Goal: Task Accomplishment & Management: Manage account settings

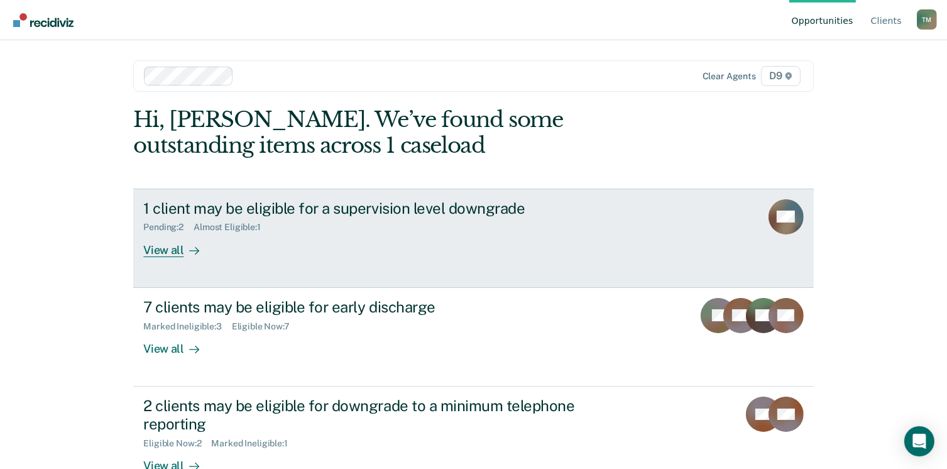
click at [157, 252] on div "View all" at bounding box center [178, 245] width 70 height 25
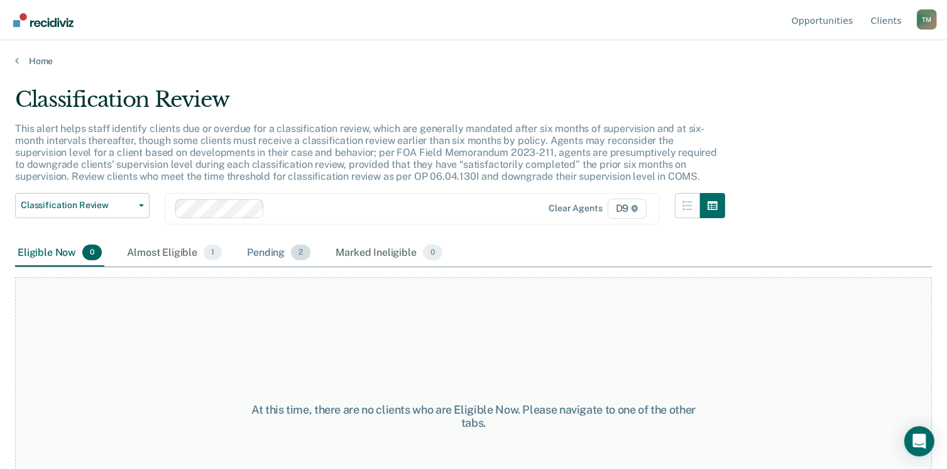
click at [273, 252] on div "Pending 2" at bounding box center [279, 253] width 69 height 28
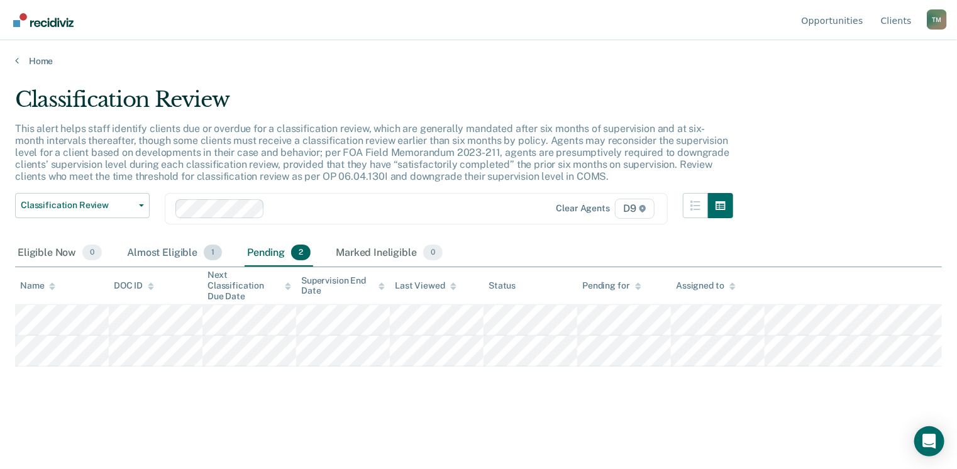
click at [143, 249] on div "Almost Eligible 1" at bounding box center [174, 253] width 100 height 28
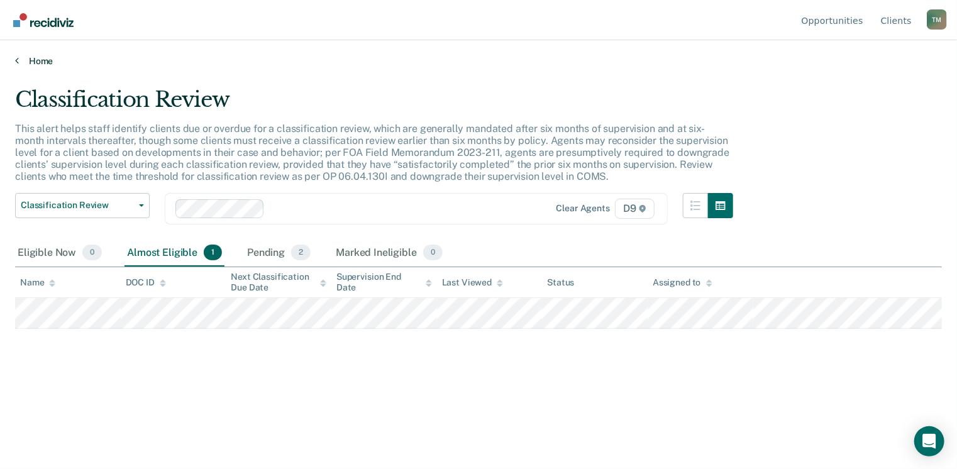
click at [43, 63] on link "Home" at bounding box center [478, 60] width 926 height 11
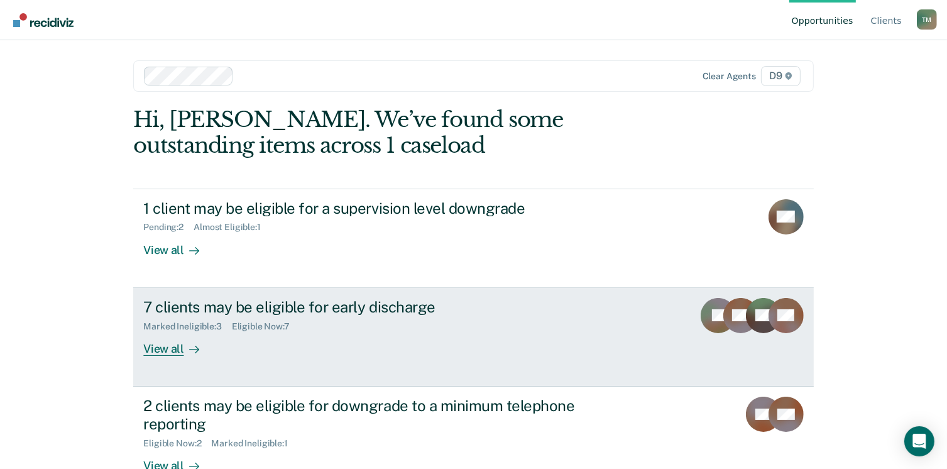
click at [165, 348] on div "View all" at bounding box center [178, 343] width 70 height 25
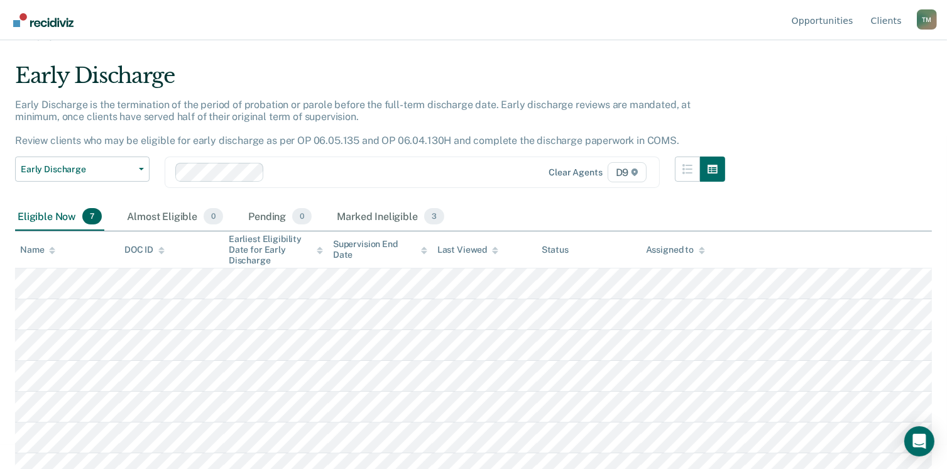
scroll to position [38, 0]
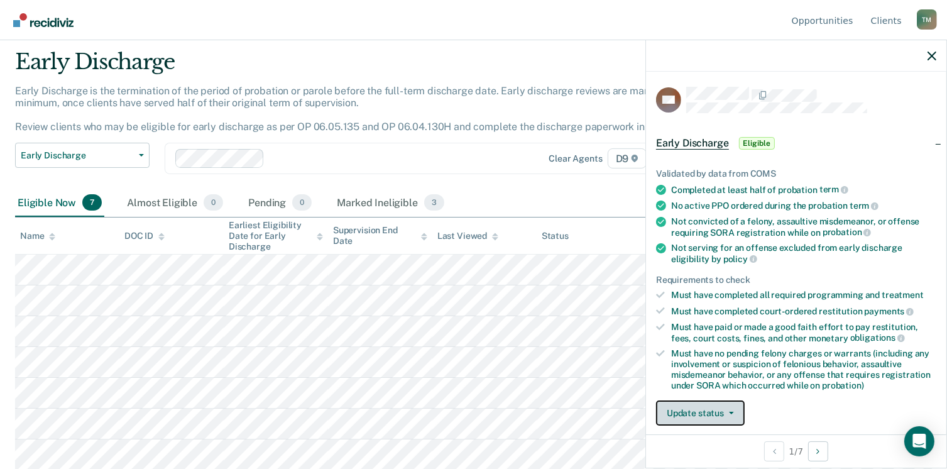
click at [721, 412] on button "Update status" at bounding box center [700, 412] width 89 height 25
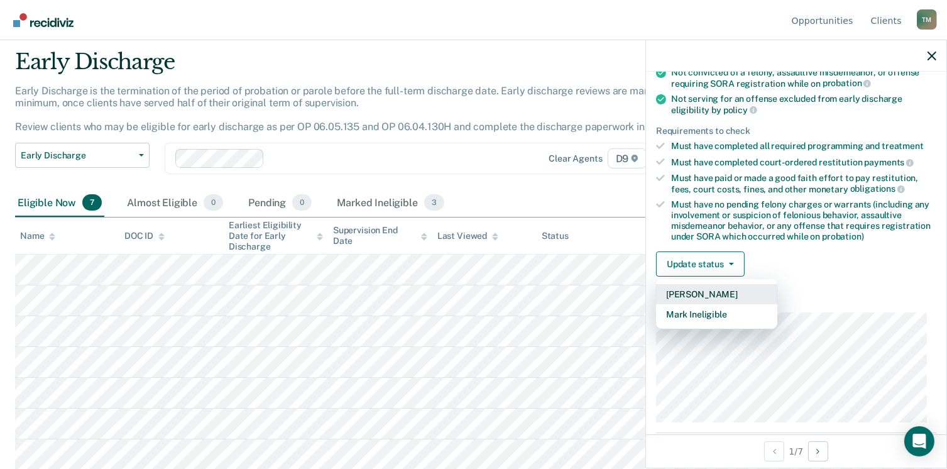
scroll to position [190, 0]
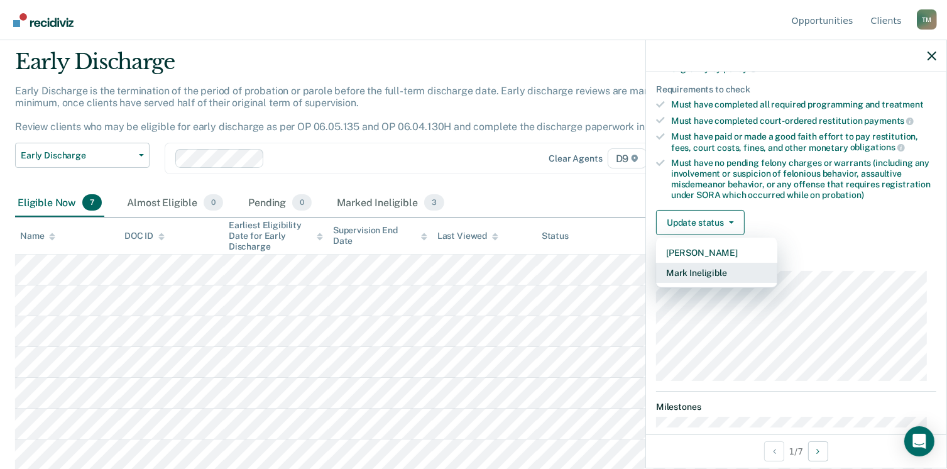
click at [723, 272] on button "Mark Ineligible" at bounding box center [716, 273] width 121 height 20
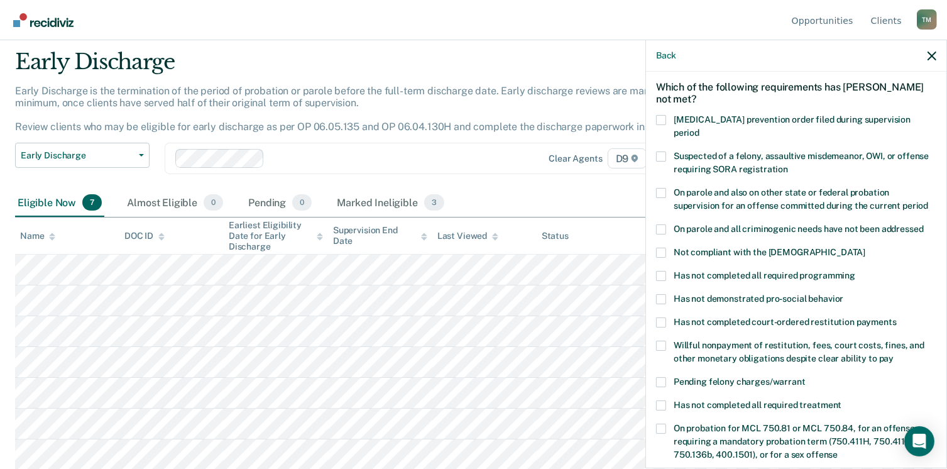
scroll to position [304, 0]
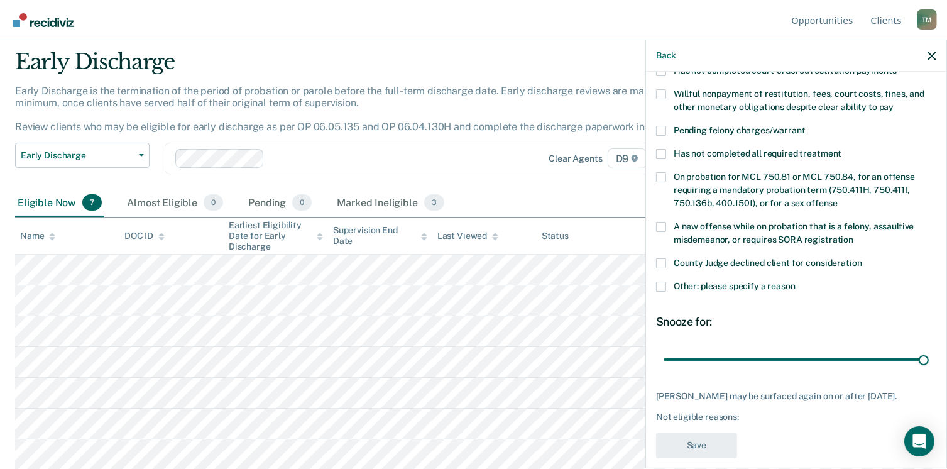
drag, startPoint x: 749, startPoint y: 345, endPoint x: 954, endPoint y: 345, distance: 204.3
type input "90"
click at [929, 349] on input "range" at bounding box center [796, 360] width 265 height 22
click at [662, 282] on span at bounding box center [661, 287] width 10 height 10
click at [796, 282] on input "Other: please specify a reason" at bounding box center [796, 282] width 0 height 0
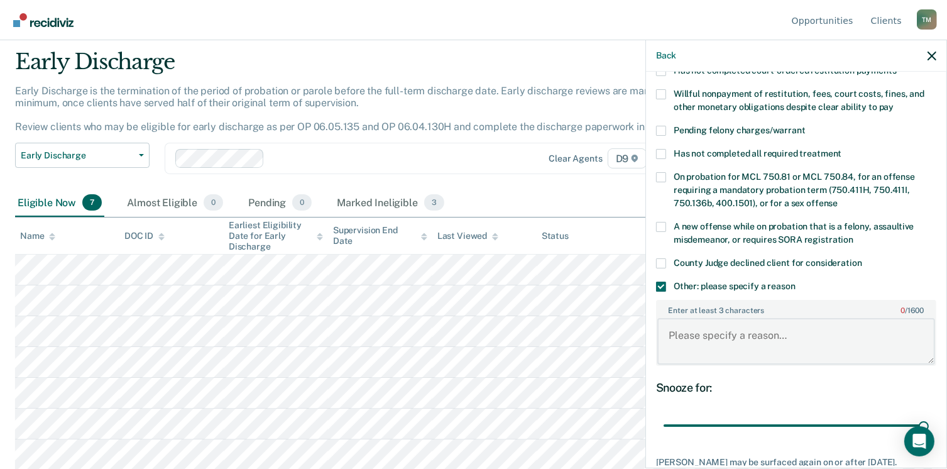
click at [681, 318] on textarea "Enter at least 3 characters 0 / 1600" at bounding box center [796, 341] width 278 height 47
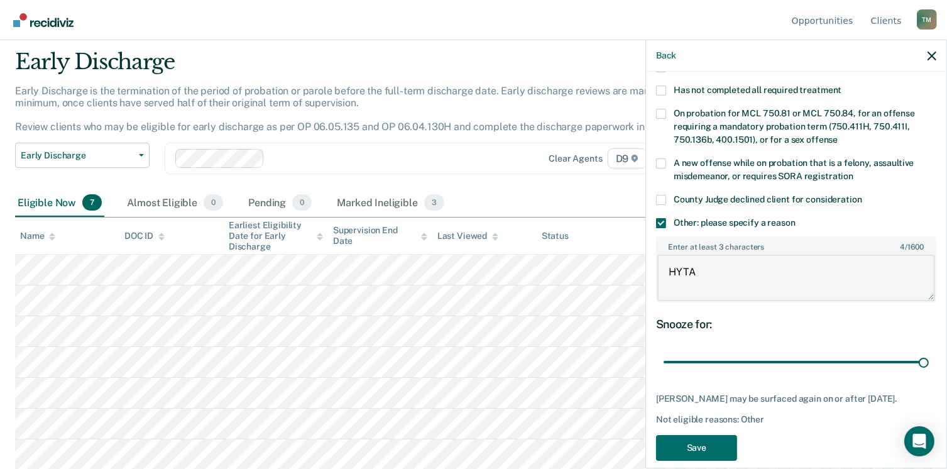
scroll to position [368, 0]
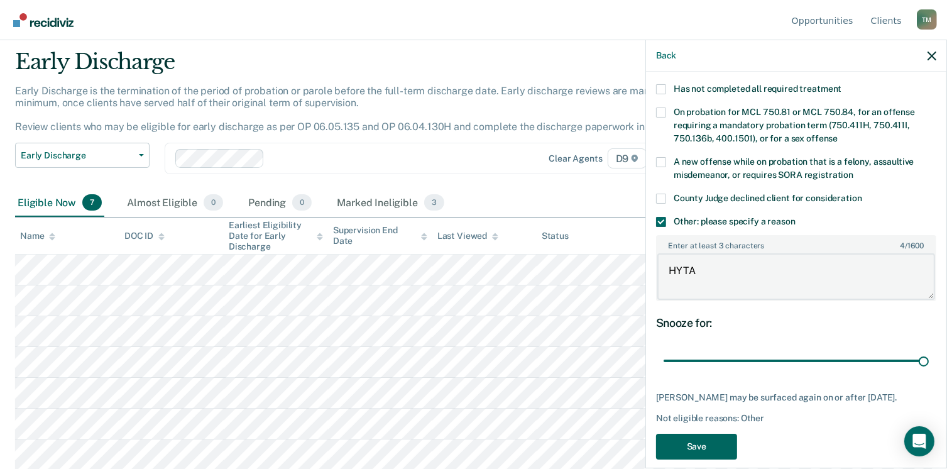
type textarea "HYTA"
click at [718, 434] on button "Save" at bounding box center [696, 447] width 81 height 26
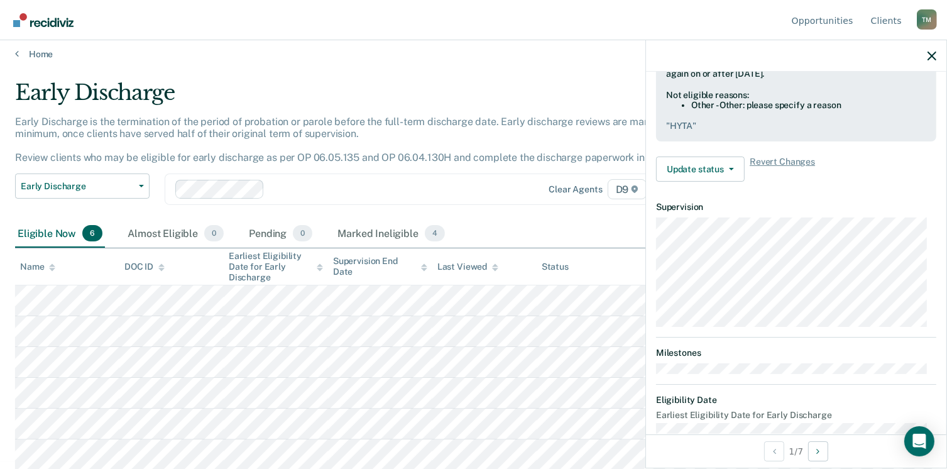
scroll to position [244, 0]
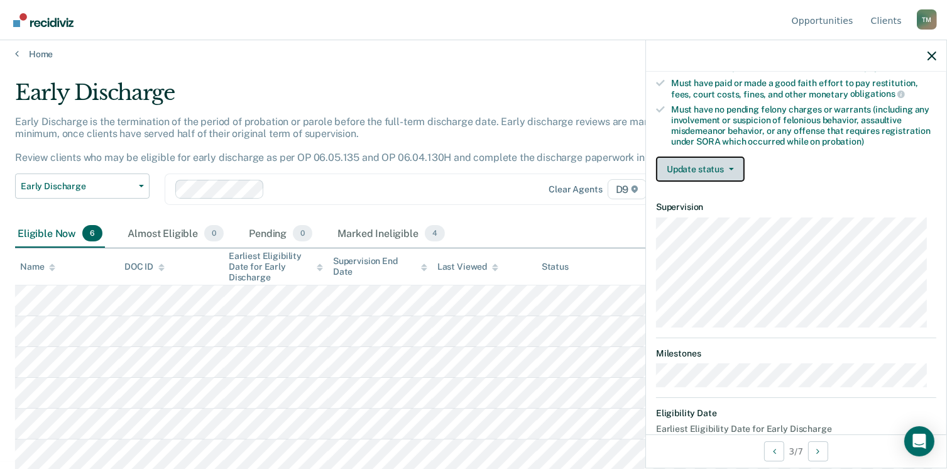
click at [728, 158] on button "Update status" at bounding box center [700, 169] width 89 height 25
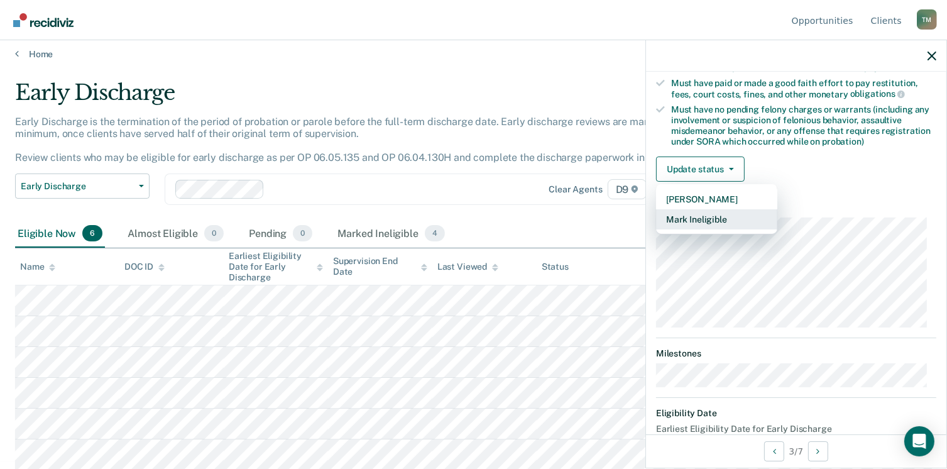
click at [714, 213] on button "Mark Ineligible" at bounding box center [716, 219] width 121 height 20
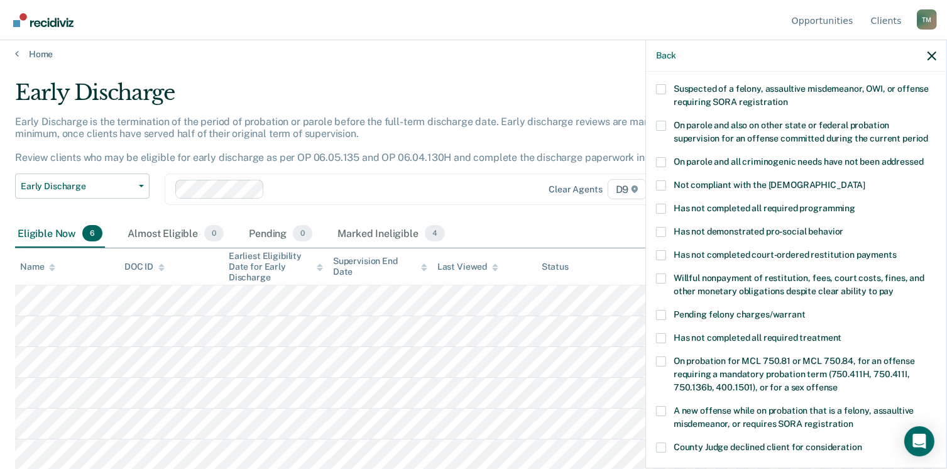
scroll to position [118, 0]
click at [663, 228] on span at bounding box center [661, 233] width 10 height 10
click at [844, 228] on input "Has not demonstrated pro-social behavior" at bounding box center [844, 228] width 0 height 0
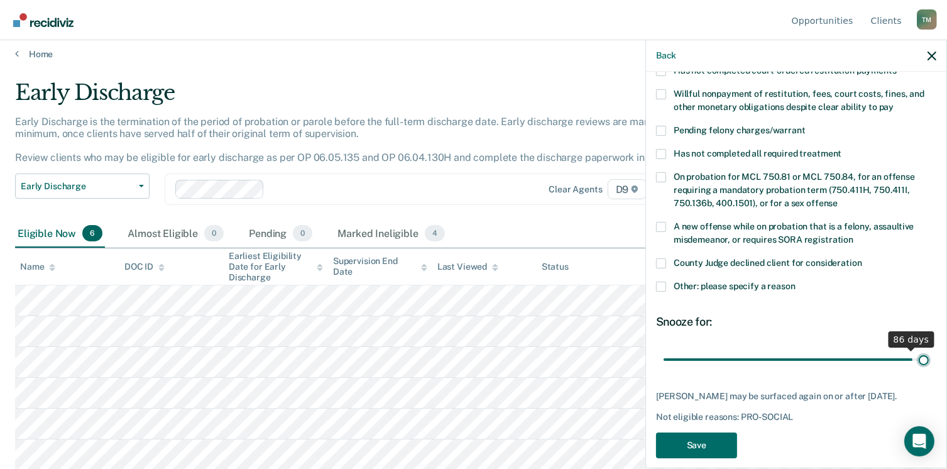
scroll to position [314, 0]
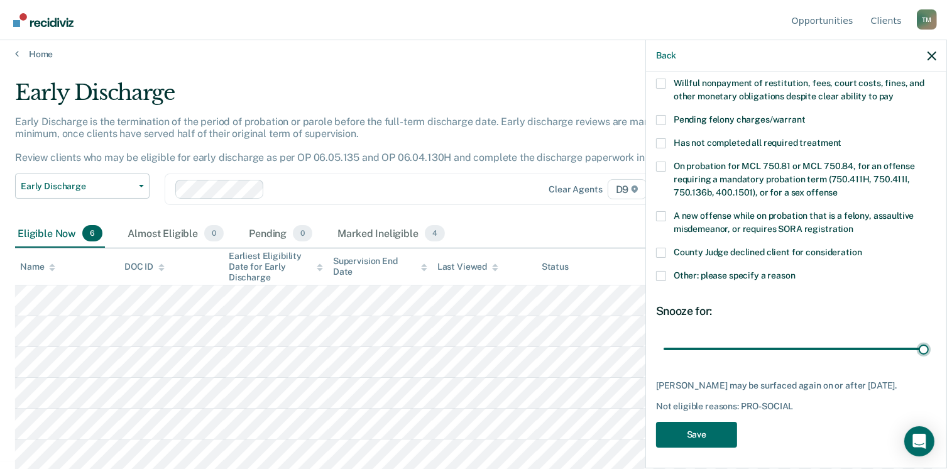
drag, startPoint x: 747, startPoint y: 332, endPoint x: 932, endPoint y: 326, distance: 184.3
type input "90"
click at [929, 338] on input "range" at bounding box center [796, 349] width 265 height 22
click at [703, 431] on button "Save" at bounding box center [696, 435] width 81 height 26
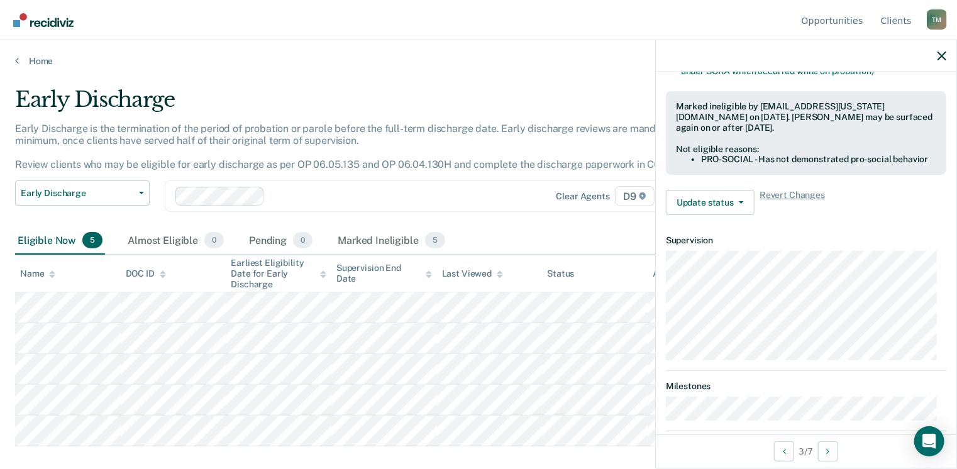
scroll to position [264, 0]
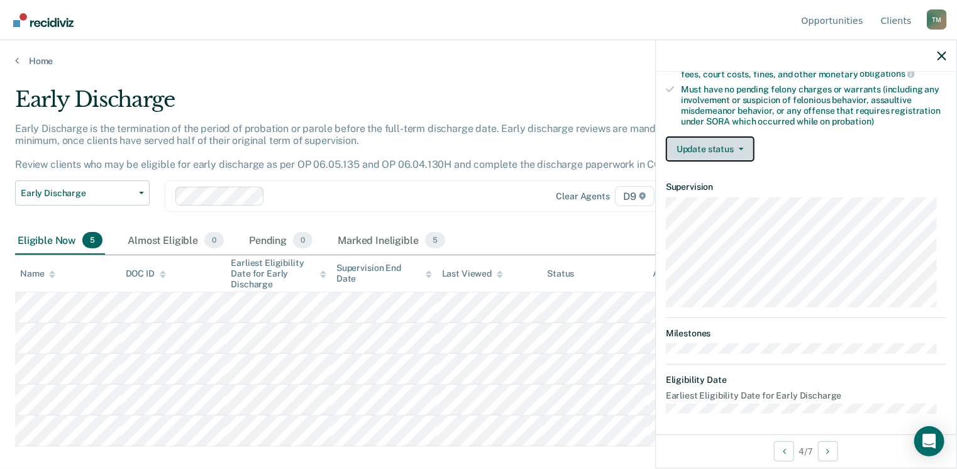
click at [726, 147] on button "Update status" at bounding box center [710, 148] width 89 height 25
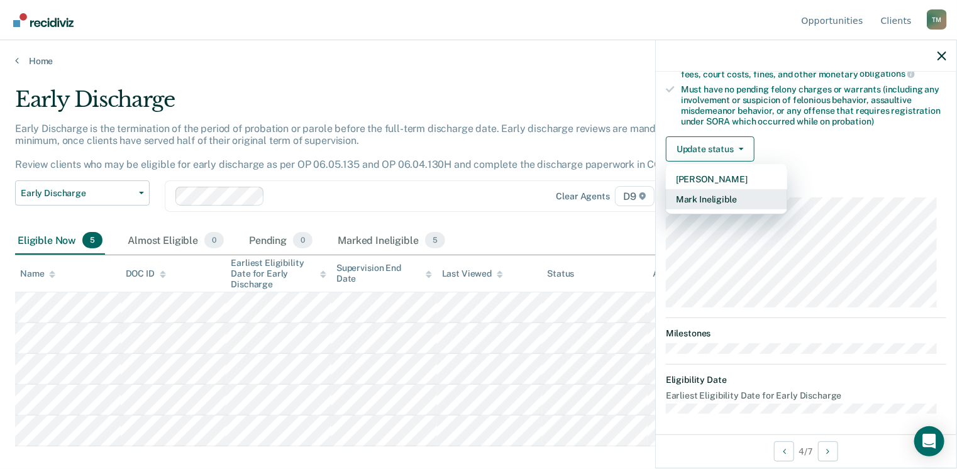
click at [705, 200] on button "Mark Ineligible" at bounding box center [726, 199] width 121 height 20
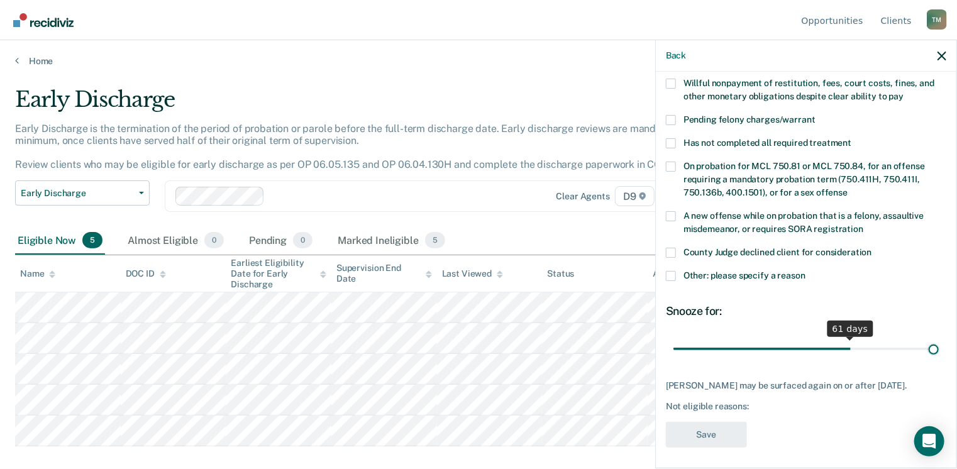
scroll to position [304, 0]
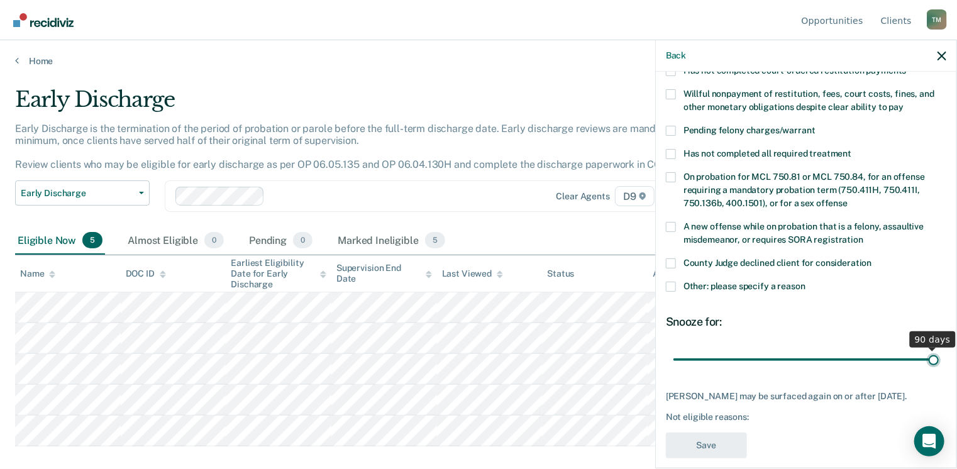
drag, startPoint x: 756, startPoint y: 332, endPoint x: 953, endPoint y: 331, distance: 196.7
type input "90"
click at [938, 349] on input "range" at bounding box center [805, 360] width 265 height 22
click at [671, 282] on span at bounding box center [671, 287] width 10 height 10
click at [805, 282] on input "Other: please specify a reason" at bounding box center [805, 282] width 0 height 0
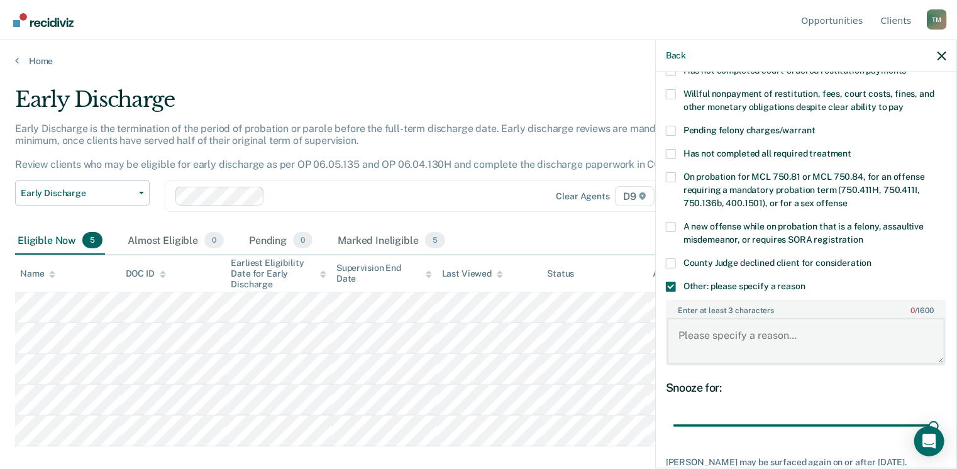
click at [704, 318] on textarea "Enter at least 3 characters 0 / 1600" at bounding box center [806, 341] width 278 height 47
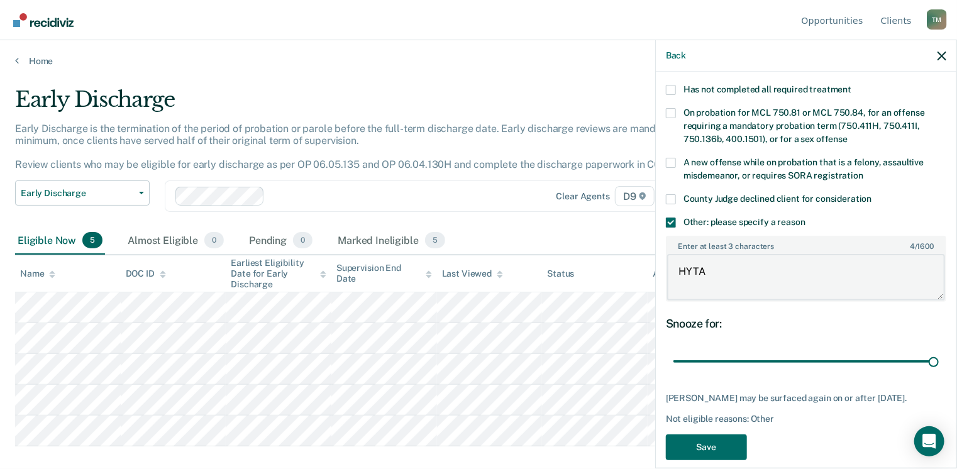
scroll to position [368, 0]
type textarea "HYTA"
click at [699, 437] on button "Save" at bounding box center [706, 447] width 81 height 26
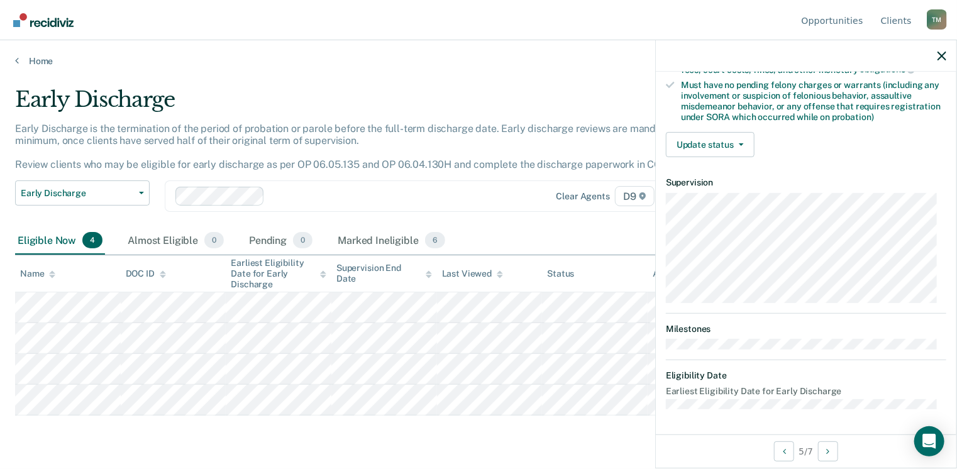
scroll to position [244, 0]
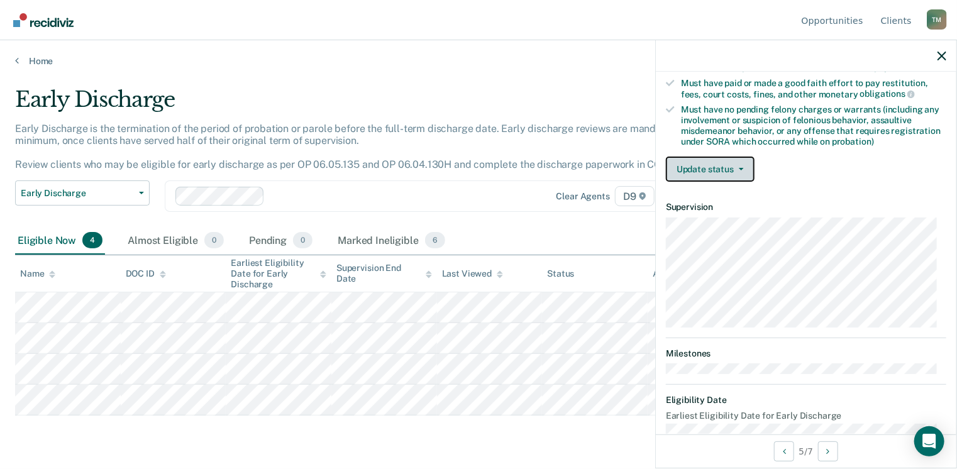
click at [719, 167] on button "Update status" at bounding box center [710, 169] width 89 height 25
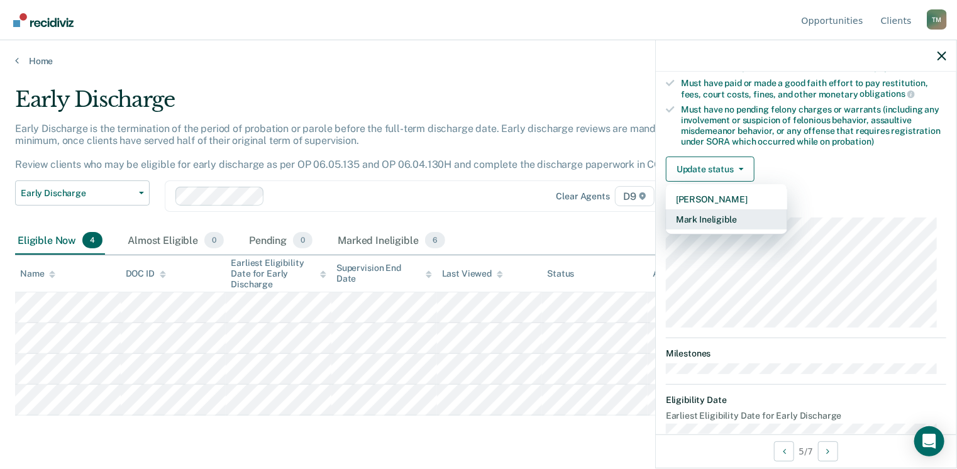
click at [735, 212] on button "Mark Ineligible" at bounding box center [726, 219] width 121 height 20
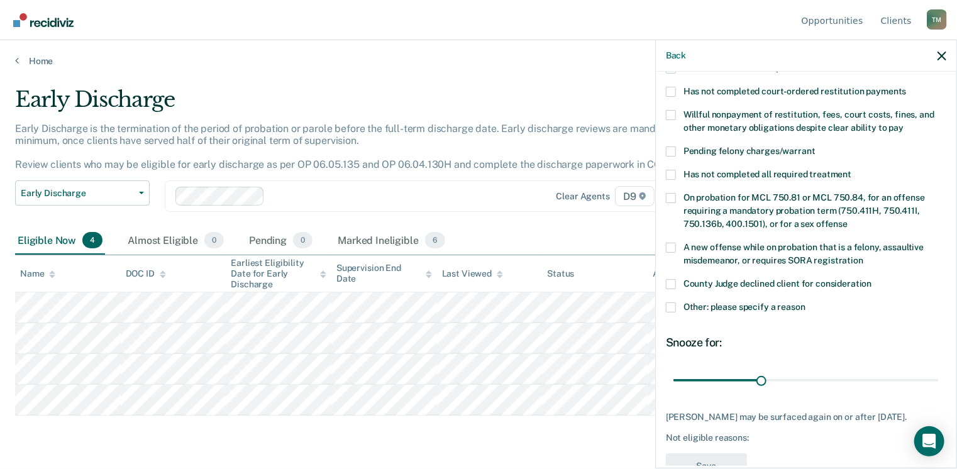
scroll to position [304, 0]
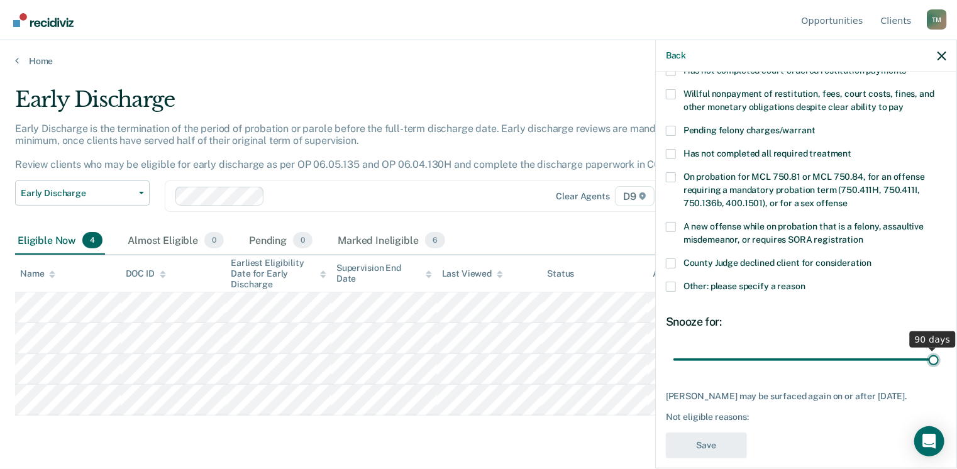
drag, startPoint x: 762, startPoint y: 348, endPoint x: 960, endPoint y: 354, distance: 198.7
type input "90"
click at [938, 354] on input "range" at bounding box center [805, 360] width 265 height 22
click at [666, 282] on span at bounding box center [671, 287] width 10 height 10
click at [805, 282] on input "Other: please specify a reason" at bounding box center [805, 282] width 0 height 0
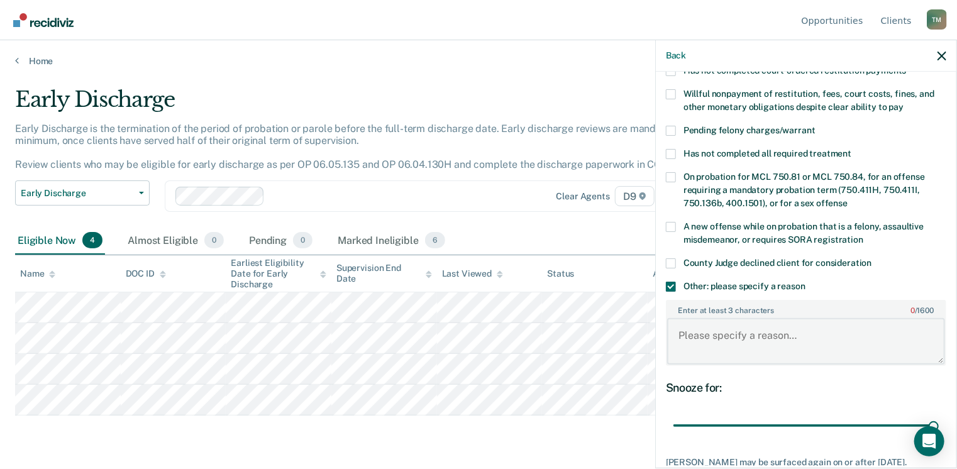
click at [696, 318] on textarea "Enter at least 3 characters 0 / 1600" at bounding box center [806, 341] width 278 height 47
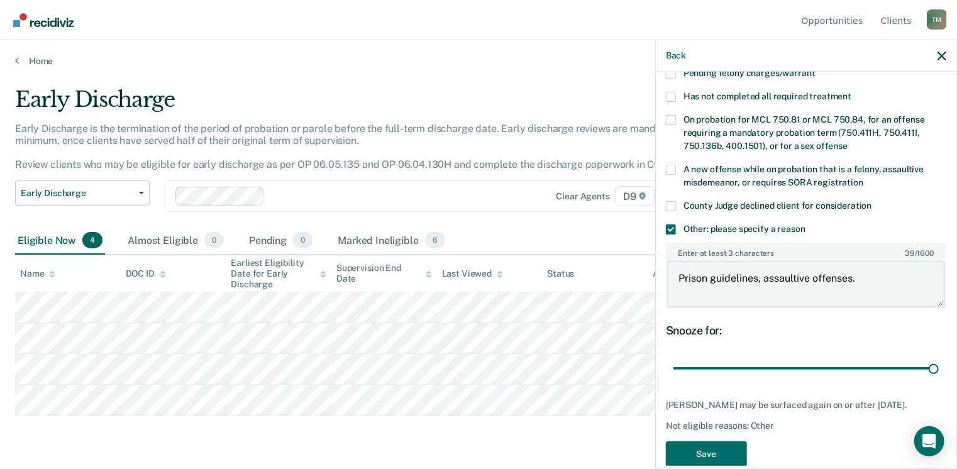
scroll to position [368, 0]
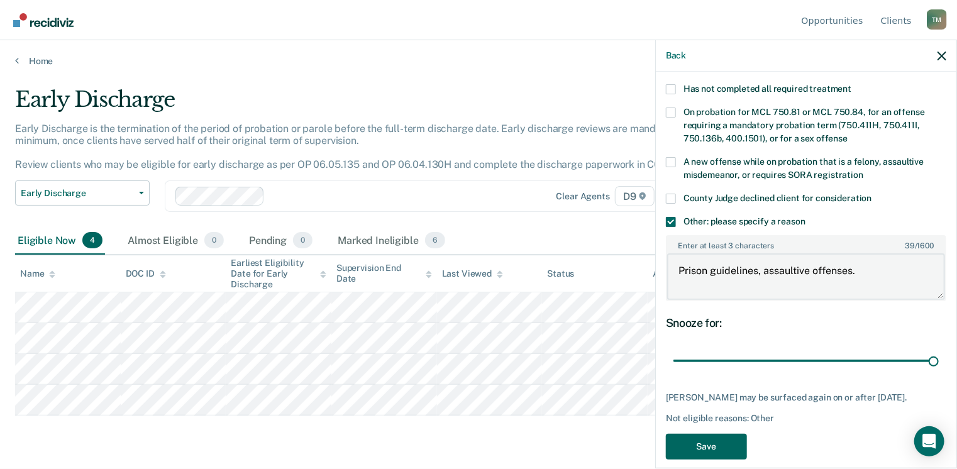
type textarea "Prison guidelines, assaultive offenses."
click at [717, 439] on button "Save" at bounding box center [706, 447] width 81 height 26
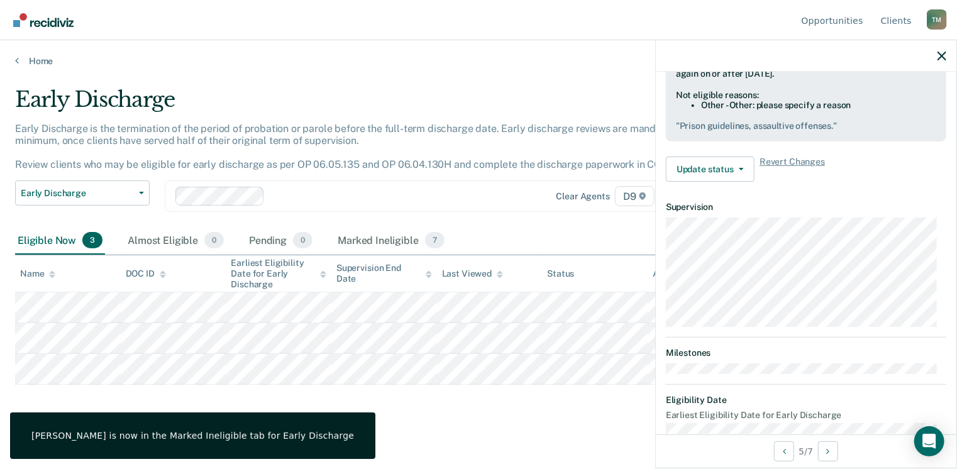
scroll to position [244, 0]
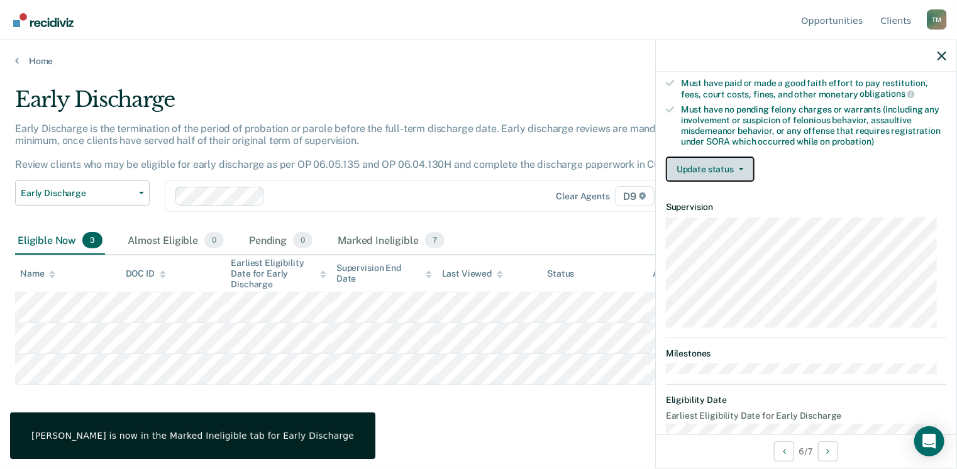
click at [718, 162] on button "Update status" at bounding box center [710, 169] width 89 height 25
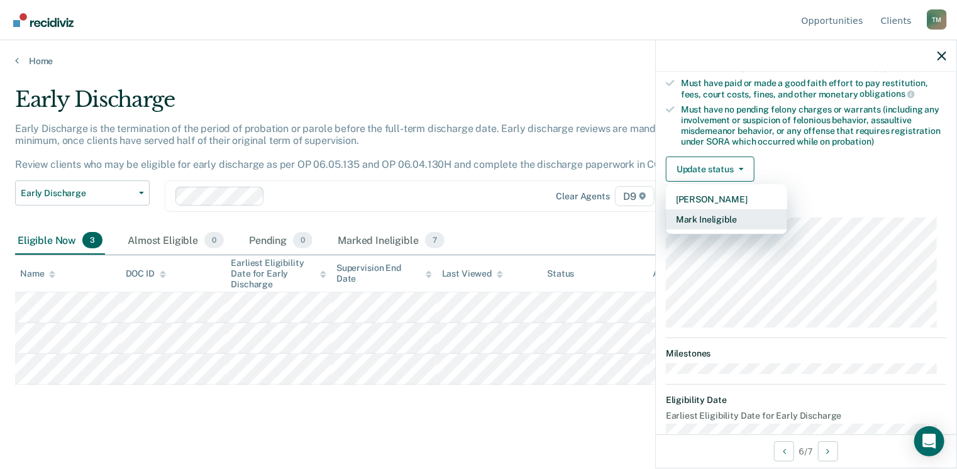
click at [731, 218] on button "Mark Ineligible" at bounding box center [726, 219] width 121 height 20
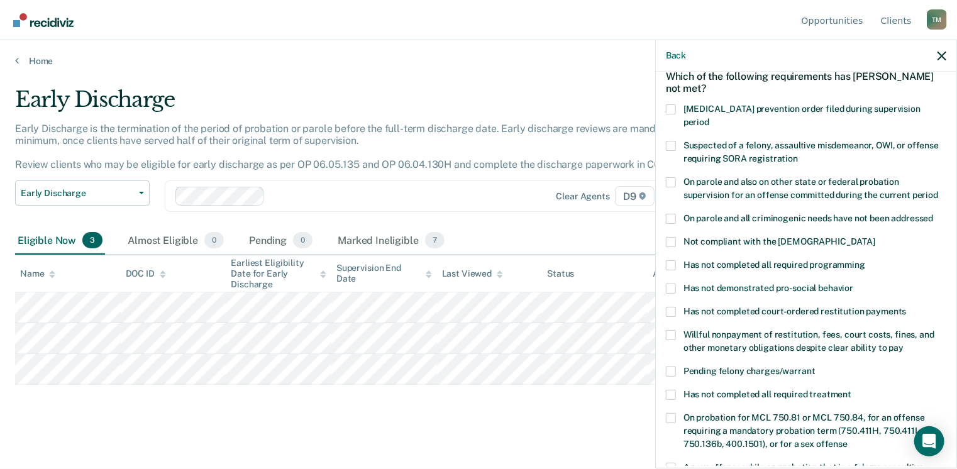
scroll to position [126, 0]
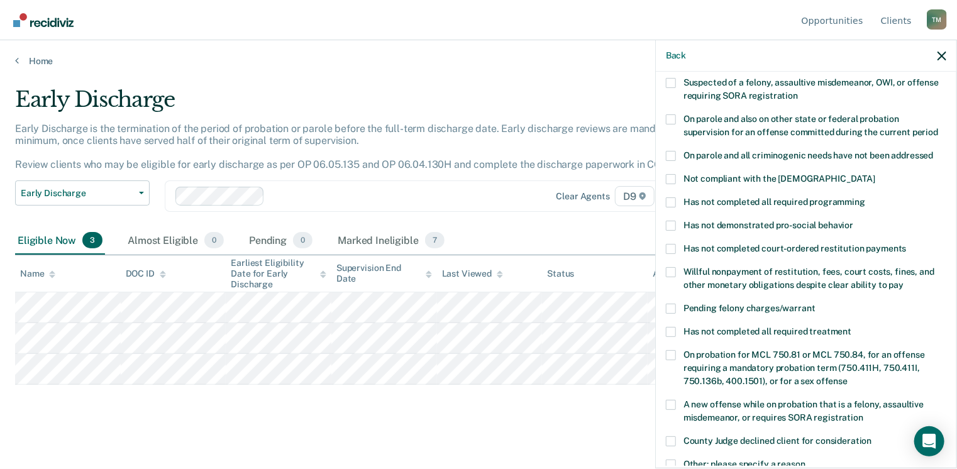
click at [670, 304] on span at bounding box center [671, 309] width 10 height 10
click at [815, 304] on input "Pending felony charges/warrant" at bounding box center [815, 304] width 0 height 0
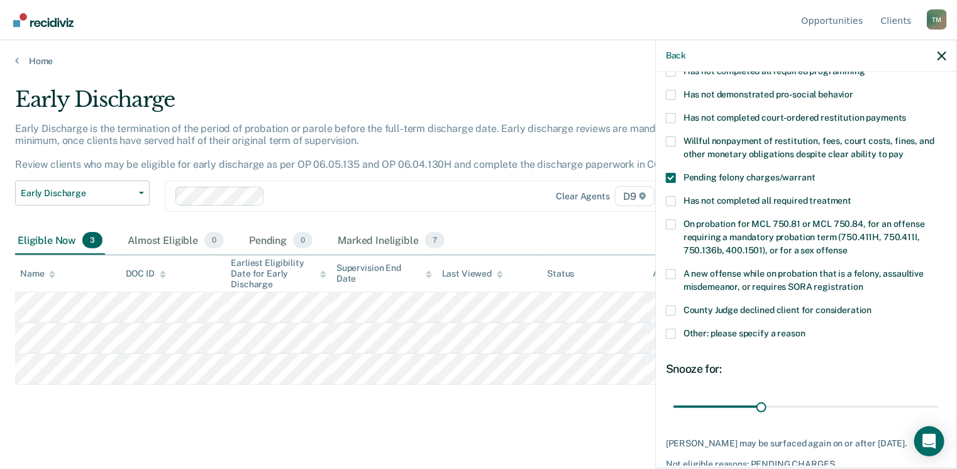
scroll to position [314, 0]
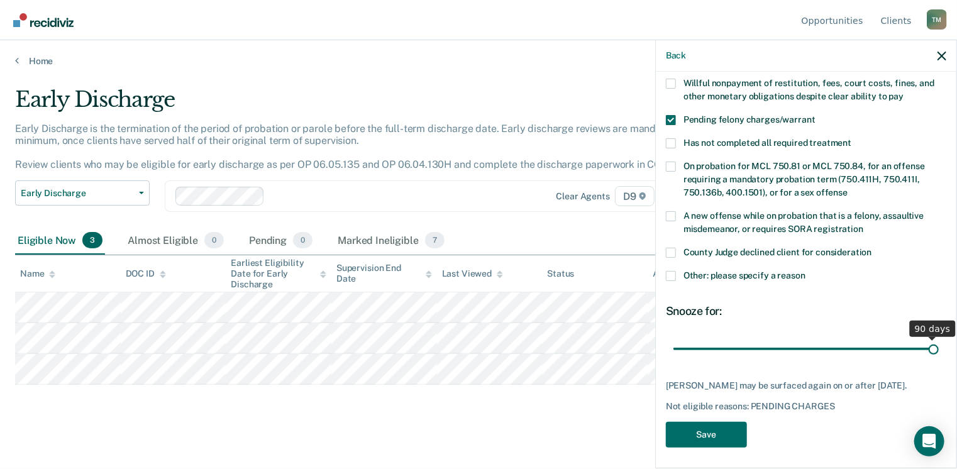
drag, startPoint x: 759, startPoint y: 336, endPoint x: 950, endPoint y: 338, distance: 191.1
type input "90"
click at [938, 338] on input "range" at bounding box center [805, 349] width 265 height 22
click at [716, 422] on button "Save" at bounding box center [706, 435] width 81 height 26
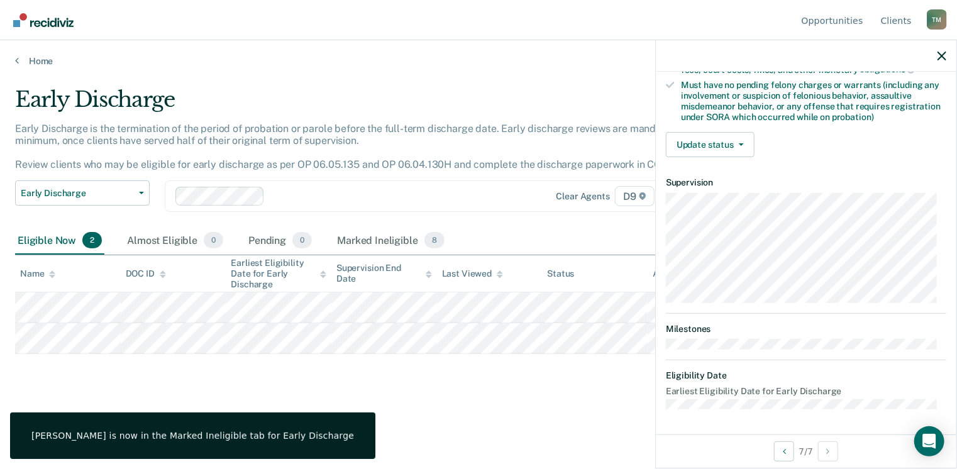
scroll to position [264, 0]
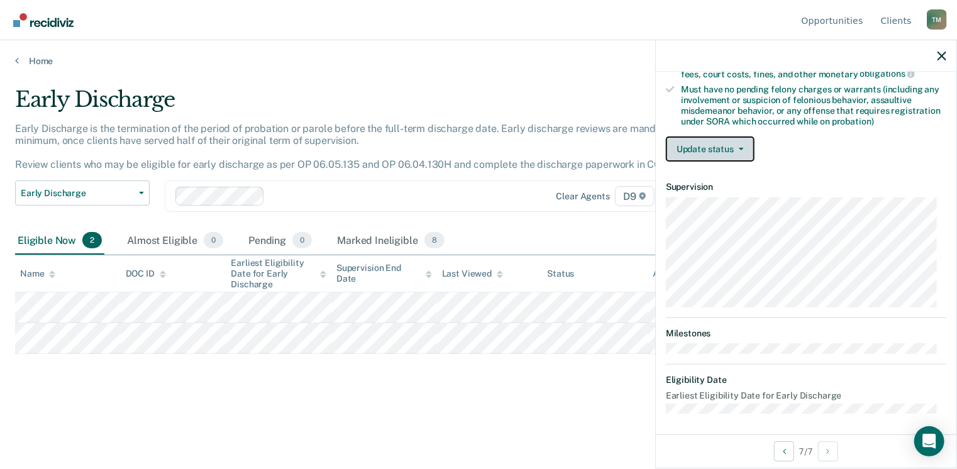
click at [713, 151] on button "Update status" at bounding box center [710, 148] width 89 height 25
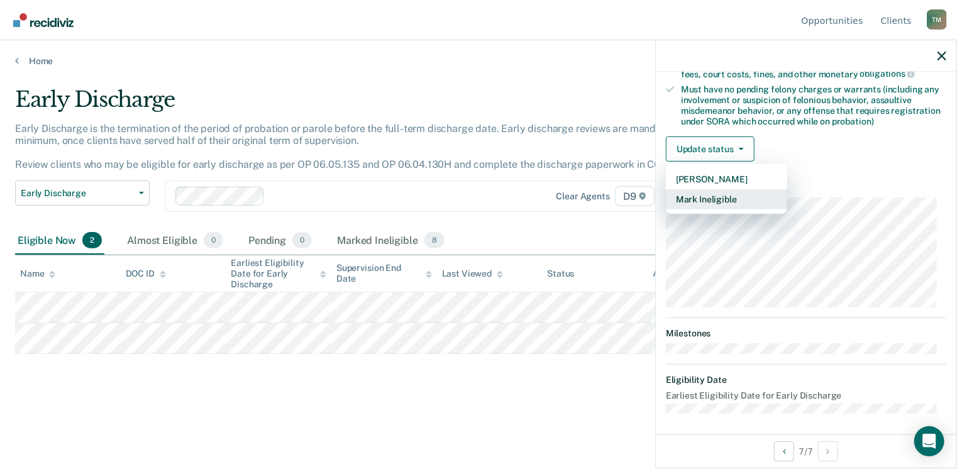
click at [725, 194] on button "Mark Ineligible" at bounding box center [726, 199] width 121 height 20
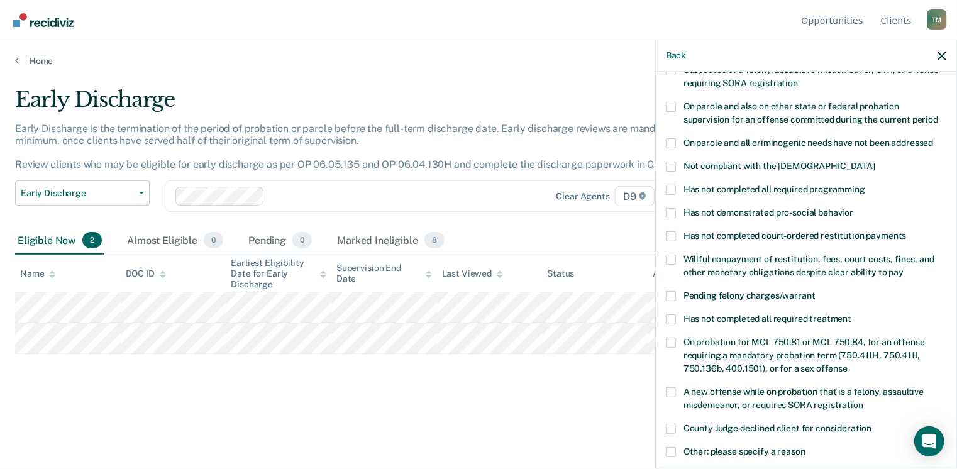
scroll to position [201, 0]
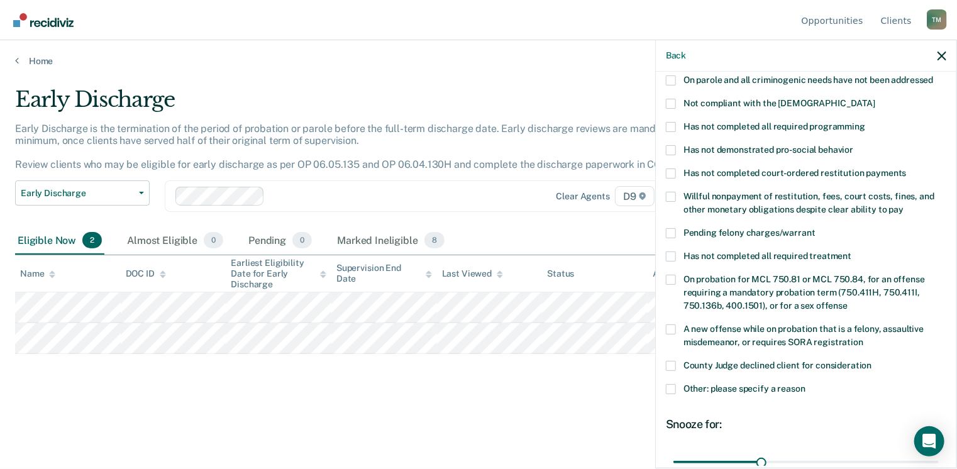
click at [670, 361] on label "County Judge declined client for consideration" at bounding box center [806, 367] width 280 height 13
click at [872, 361] on input "County Judge declined client for consideration" at bounding box center [872, 361] width 0 height 0
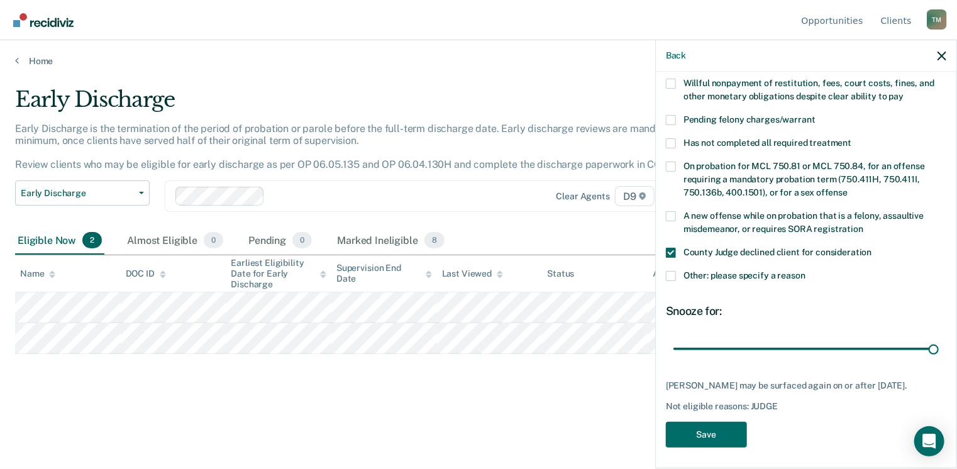
drag, startPoint x: 758, startPoint y: 336, endPoint x: 915, endPoint y: 353, distance: 158.1
type input "90"
click at [938, 338] on input "range" at bounding box center [805, 349] width 265 height 22
click at [715, 434] on button "Save" at bounding box center [706, 435] width 81 height 26
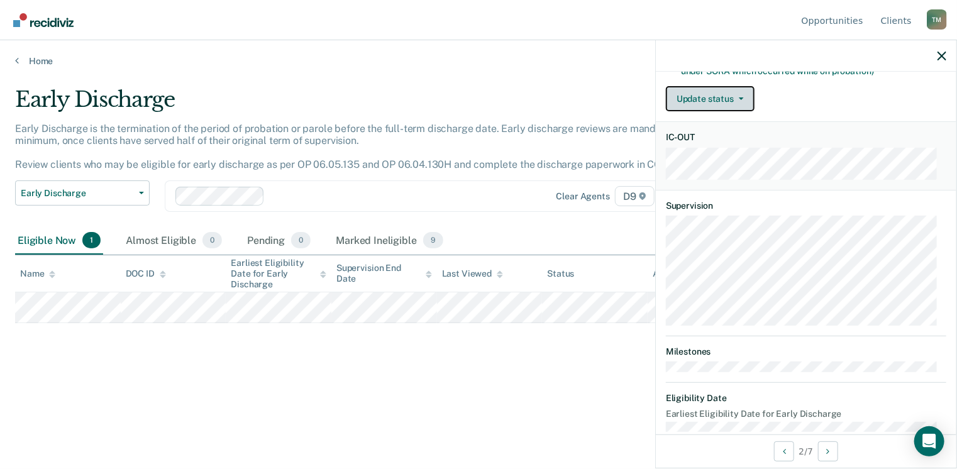
click at [729, 100] on button "Update status" at bounding box center [710, 98] width 89 height 25
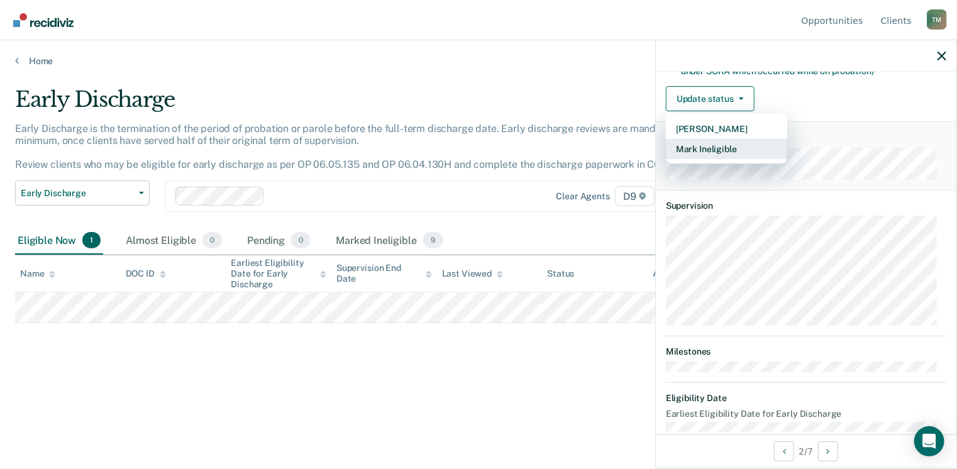
click at [699, 154] on button "Mark Ineligible" at bounding box center [726, 149] width 121 height 20
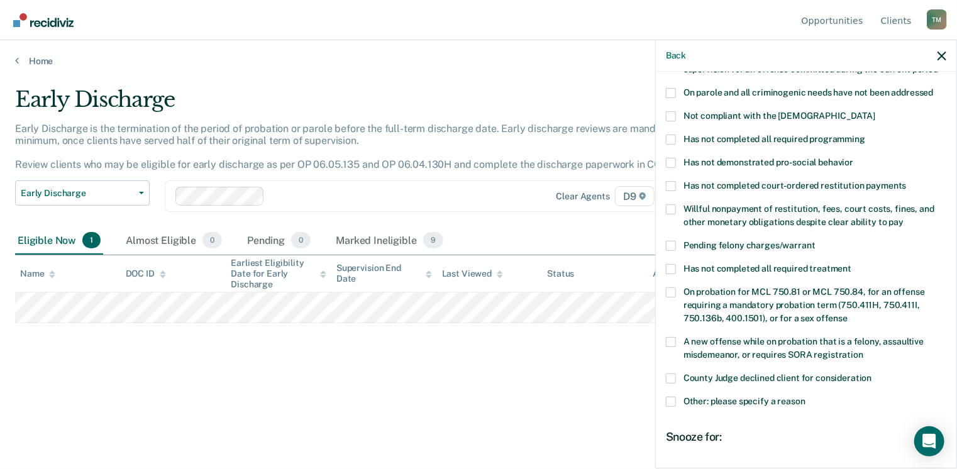
scroll to position [126, 0]
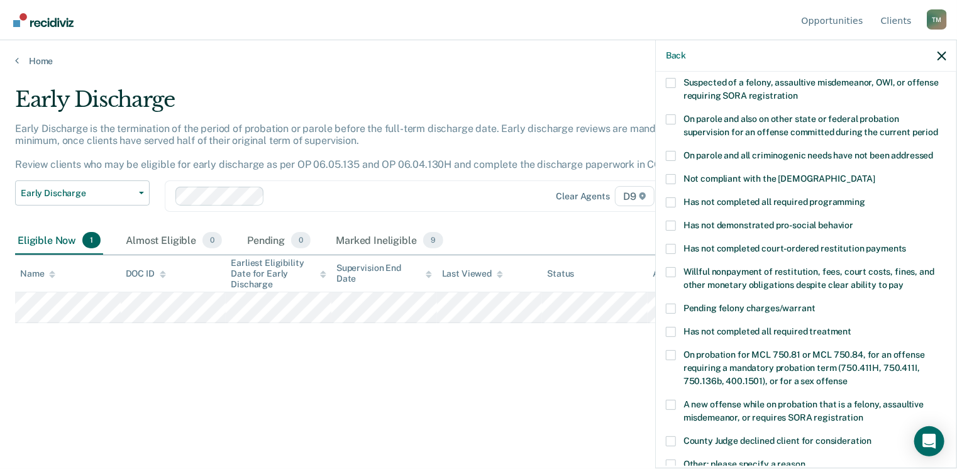
click at [668, 267] on span at bounding box center [671, 272] width 10 height 10
click at [903, 280] on input "Willful nonpayment of restitution, fees, court costs, fines, and other monetary…" at bounding box center [903, 280] width 0 height 0
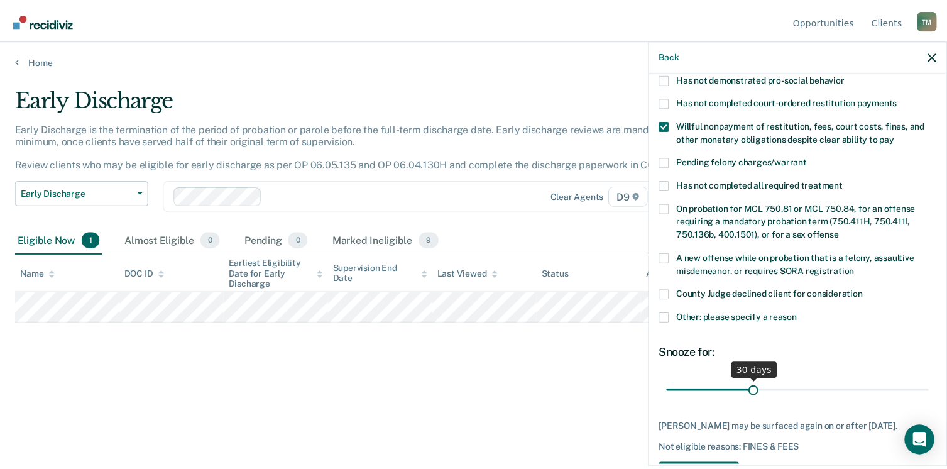
scroll to position [314, 0]
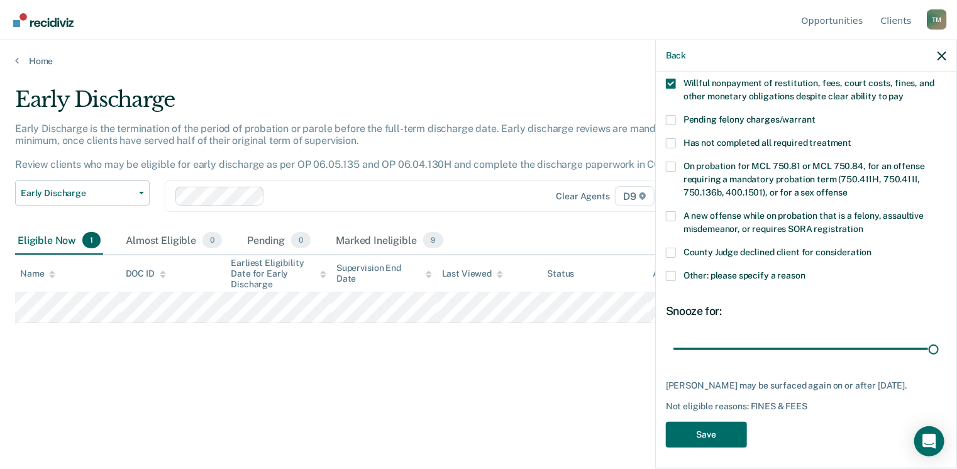
drag, startPoint x: 757, startPoint y: 335, endPoint x: 953, endPoint y: 332, distance: 196.1
type input "90"
click at [938, 338] on input "range" at bounding box center [805, 349] width 265 height 22
click at [704, 430] on button "Save" at bounding box center [706, 435] width 81 height 26
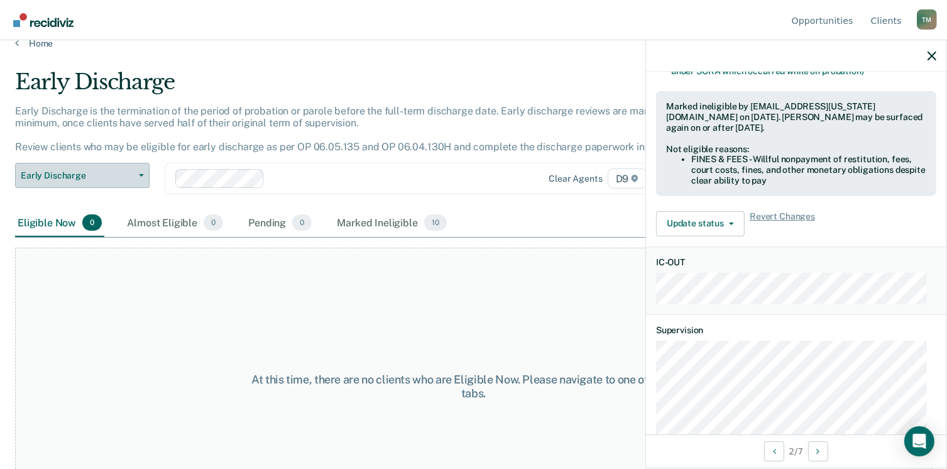
scroll to position [0, 0]
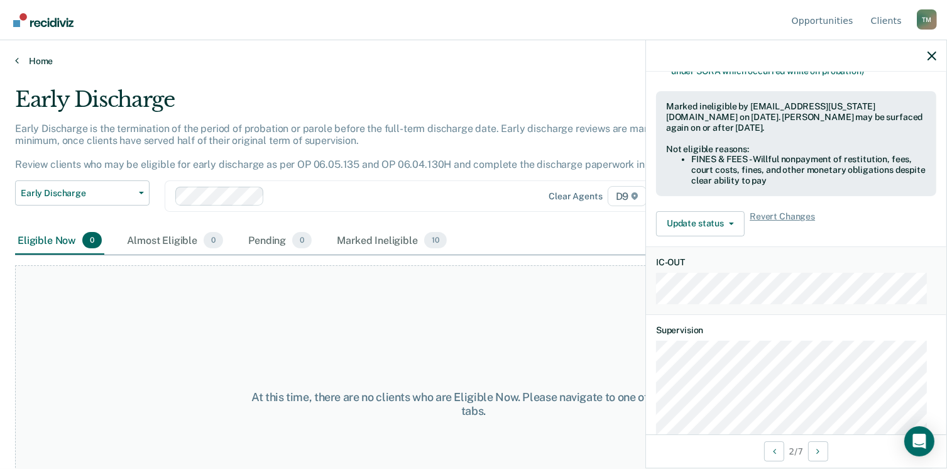
click at [41, 63] on link "Home" at bounding box center [473, 60] width 917 height 11
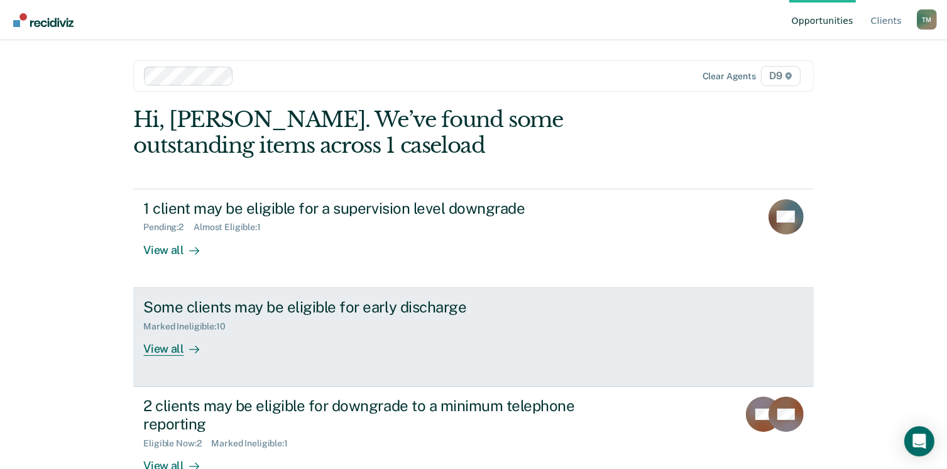
scroll to position [33, 0]
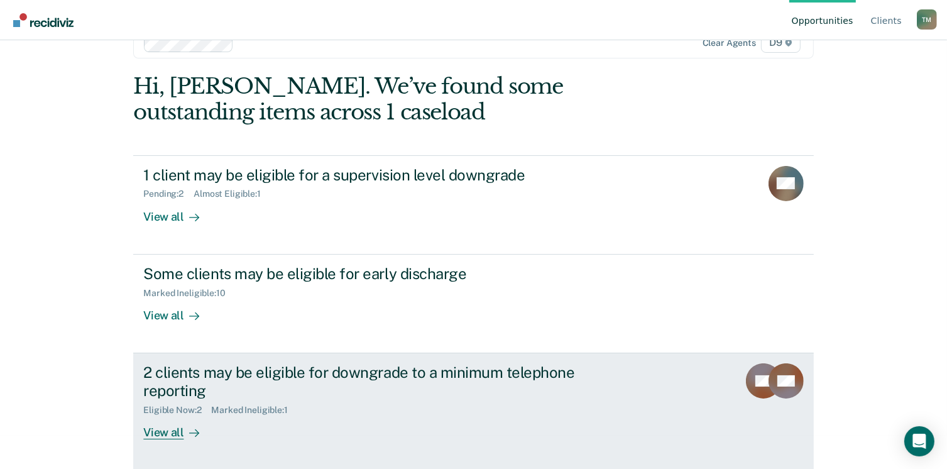
click at [157, 432] on div "View all" at bounding box center [178, 427] width 70 height 25
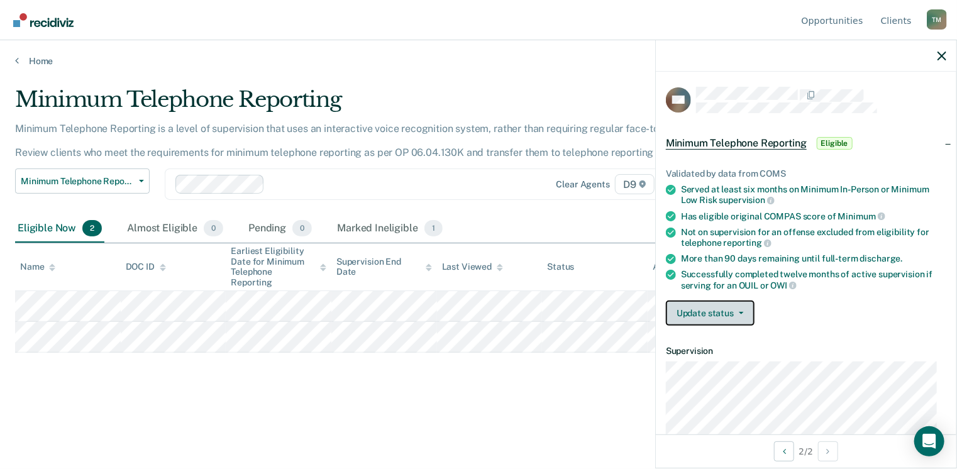
click at [734, 318] on button "Update status" at bounding box center [710, 312] width 89 height 25
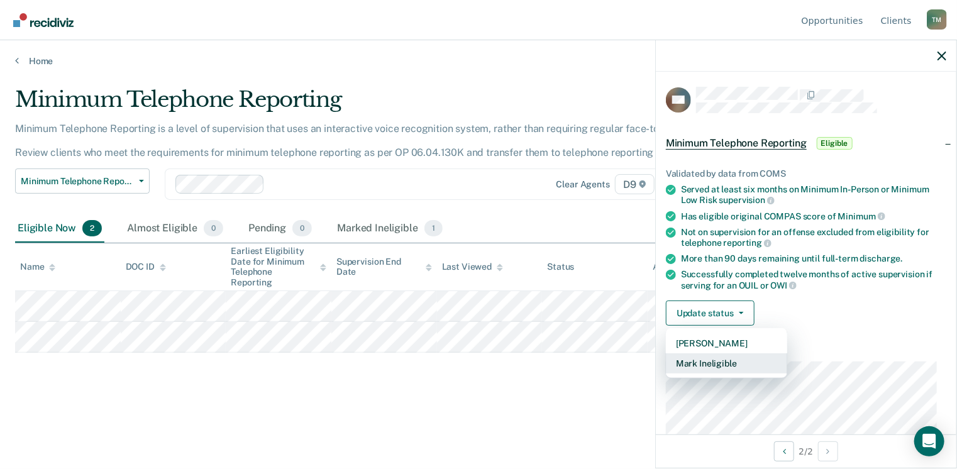
click at [710, 363] on button "Mark Ineligible" at bounding box center [726, 363] width 121 height 20
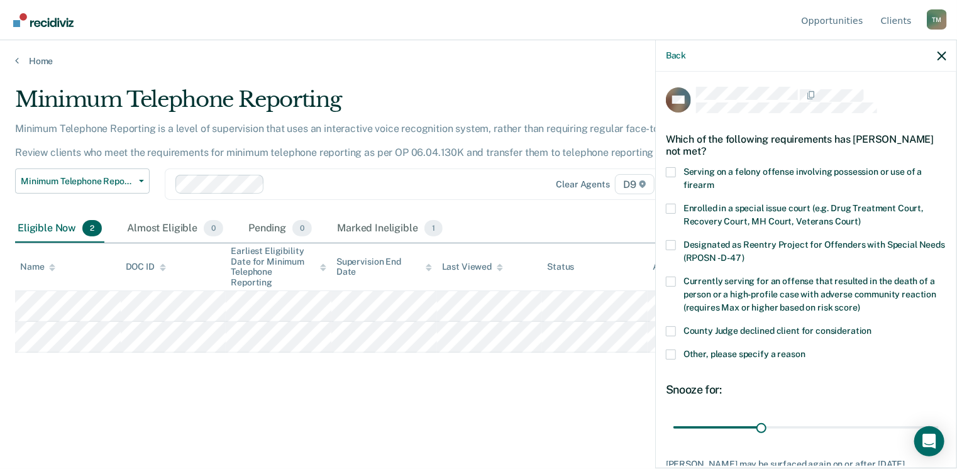
click at [673, 278] on span at bounding box center [671, 282] width 10 height 10
click at [860, 303] on input "Currently serving for an offense that resulted in the death of a person or a hi…" at bounding box center [860, 303] width 0 height 0
drag, startPoint x: 782, startPoint y: 416, endPoint x: 938, endPoint y: 412, distance: 156.6
type input "90"
click at [938, 417] on input "range" at bounding box center [805, 428] width 265 height 22
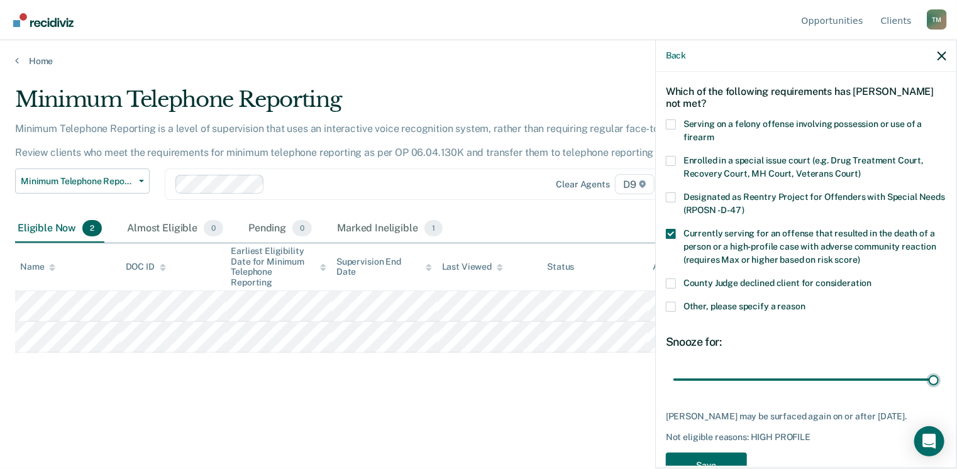
scroll to position [92, 0]
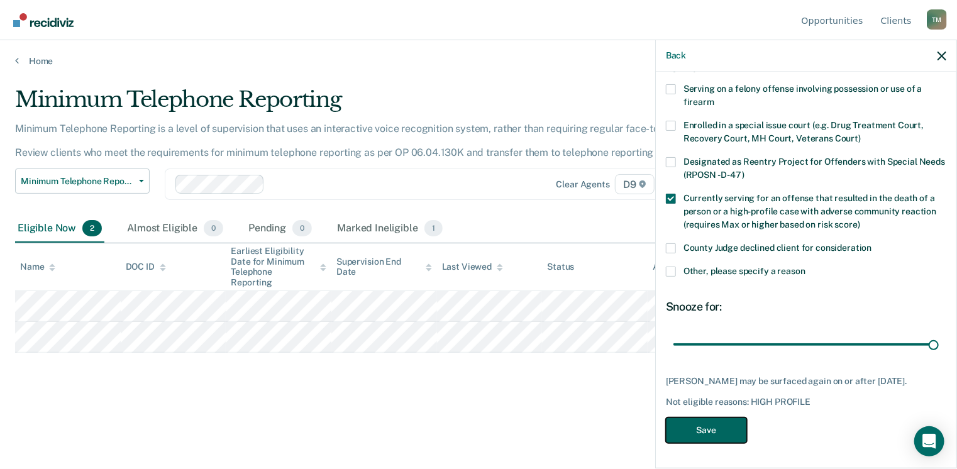
click at [715, 432] on button "Save" at bounding box center [706, 430] width 81 height 26
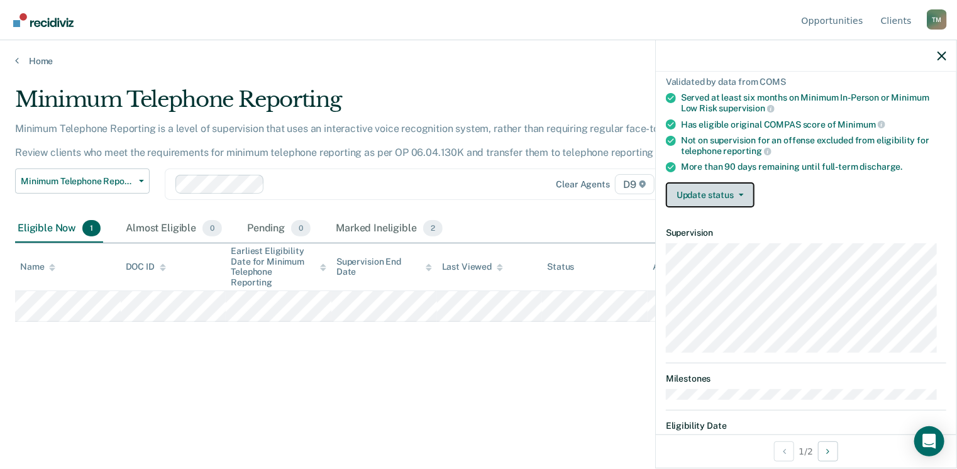
click at [731, 191] on button "Update status" at bounding box center [710, 194] width 89 height 25
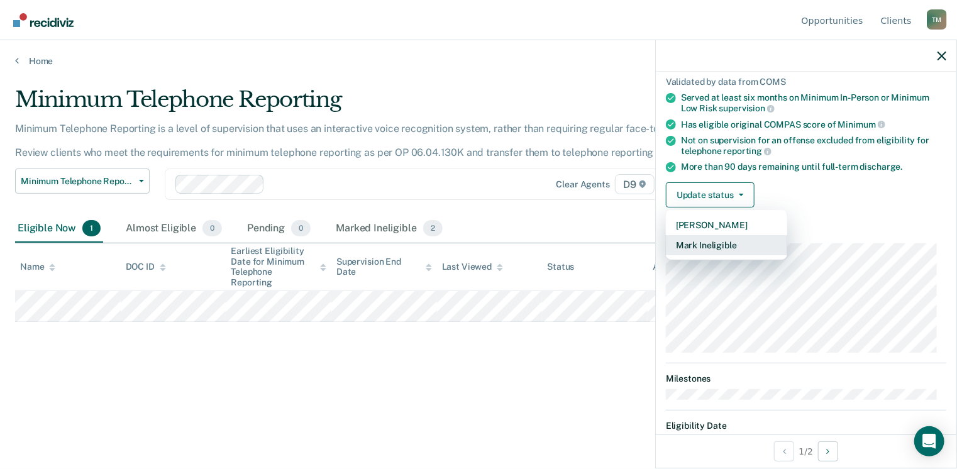
click at [722, 251] on button "Mark Ineligible" at bounding box center [726, 245] width 121 height 20
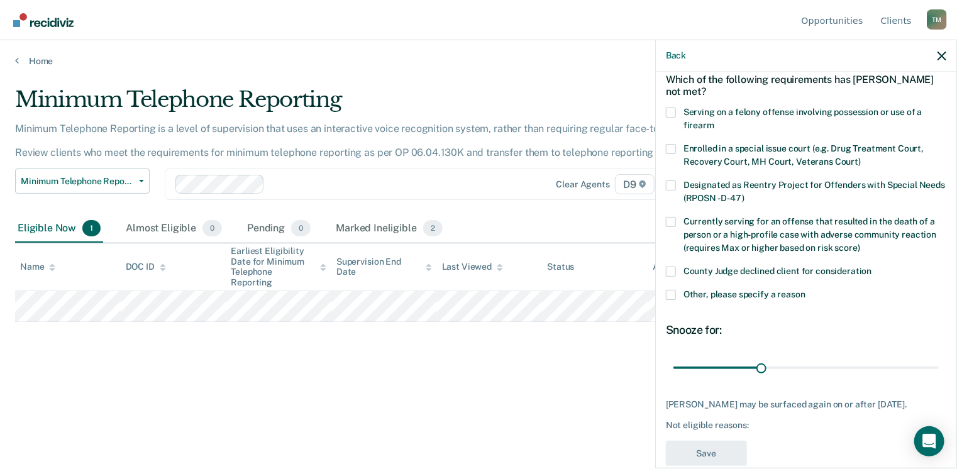
scroll to position [29, 0]
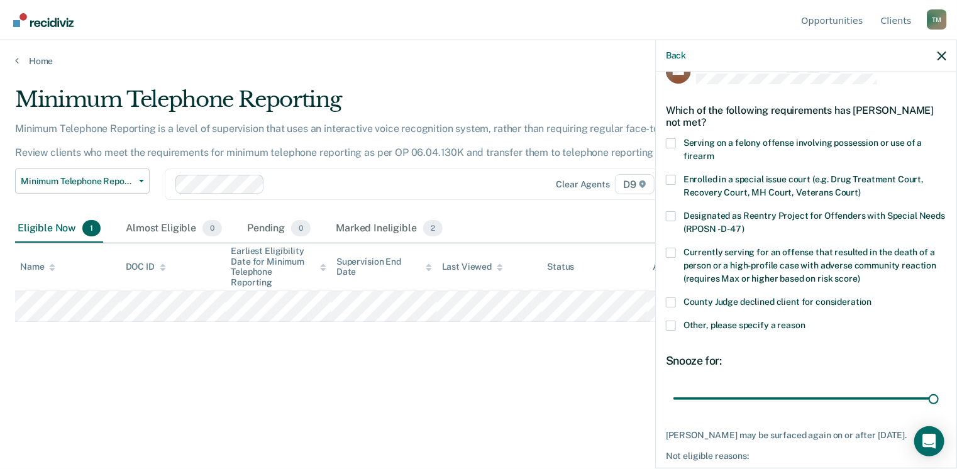
drag, startPoint x: 783, startPoint y: 397, endPoint x: 932, endPoint y: 403, distance: 149.7
type input "90"
click at [938, 402] on input "range" at bounding box center [805, 399] width 265 height 22
drag, startPoint x: 675, startPoint y: 325, endPoint x: 701, endPoint y: 331, distance: 27.1
click at [675, 325] on span at bounding box center [671, 326] width 10 height 10
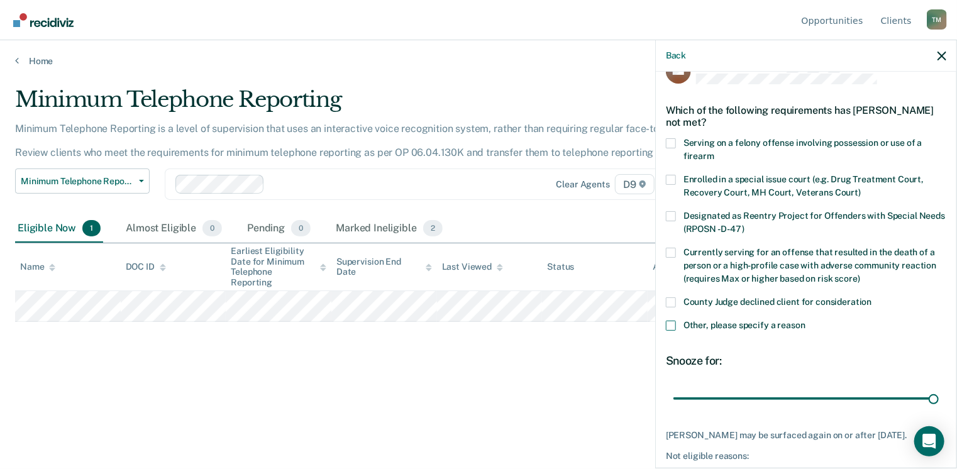
click at [805, 321] on input "Other, please specify a reason" at bounding box center [805, 321] width 0 height 0
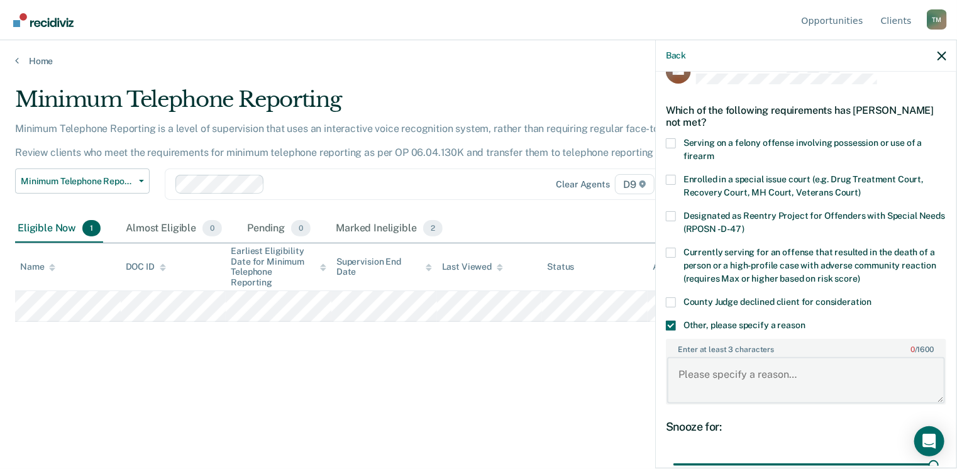
click at [725, 379] on textarea "Enter at least 3 characters 0 / 1600" at bounding box center [806, 380] width 278 height 47
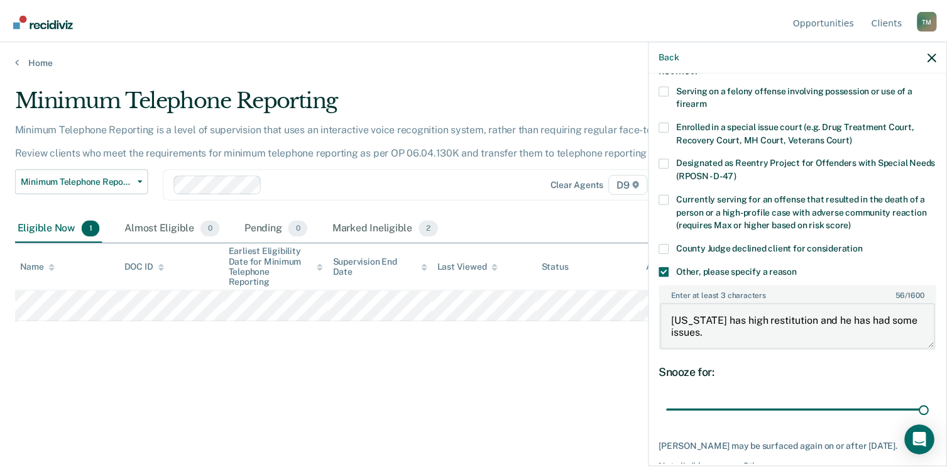
scroll to position [146, 0]
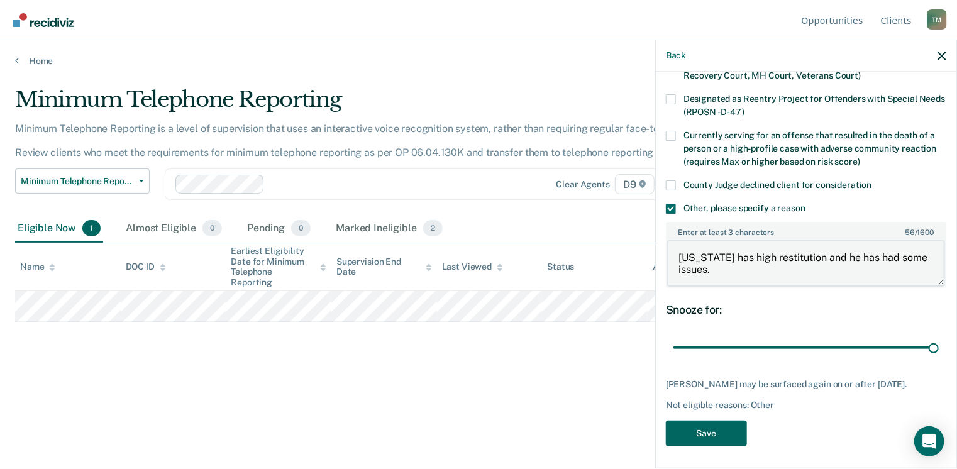
type textarea "[US_STATE] has high restitution and he has had some issues."
click at [712, 435] on button "Save" at bounding box center [706, 433] width 81 height 26
